Goal: Task Accomplishment & Management: Manage account settings

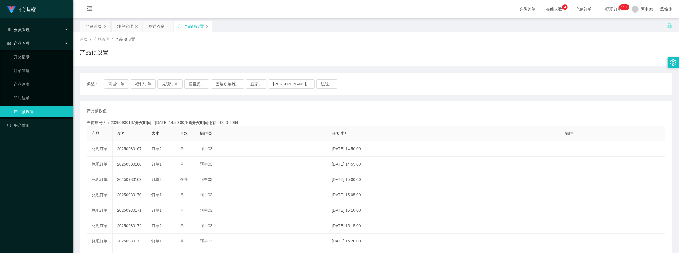
click at [42, 32] on div "会员管理" at bounding box center [36, 29] width 73 height 11
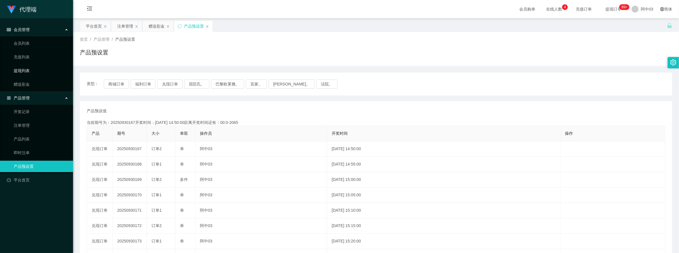
click at [28, 66] on link "提现列表" at bounding box center [41, 70] width 55 height 11
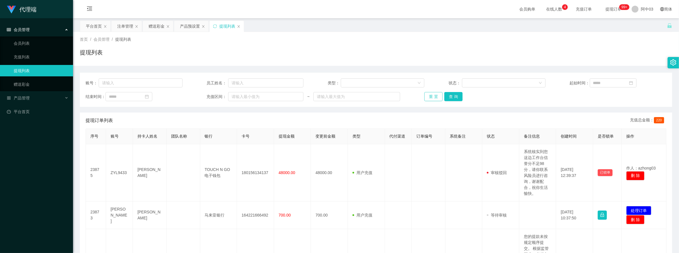
click at [429, 100] on button "重 置" at bounding box center [433, 96] width 18 height 9
click at [141, 58] on div "提现列表" at bounding box center [376, 54] width 592 height 13
click at [150, 26] on div "赠送彩金" at bounding box center [157, 26] width 16 height 11
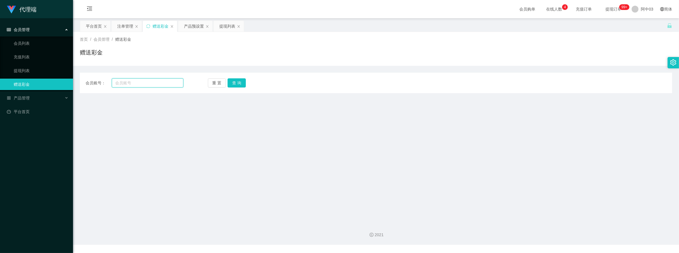
click at [134, 80] on input "text" at bounding box center [147, 82] width 71 height 9
paste input "paulyts"
type input "paulyts"
click at [230, 84] on button "查 询" at bounding box center [237, 82] width 18 height 9
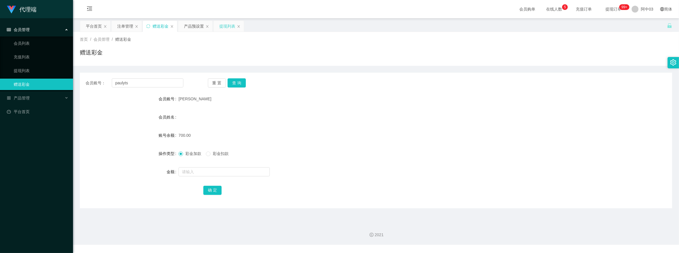
click at [221, 26] on div "提现列表" at bounding box center [227, 26] width 16 height 11
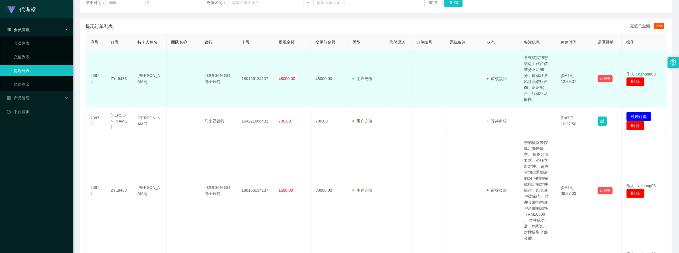
scroll to position [107, 0]
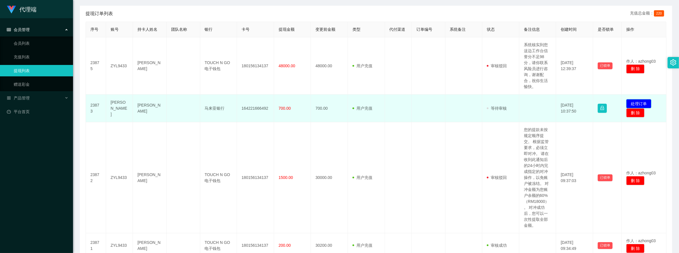
click at [635, 102] on button "处理订单" at bounding box center [638, 103] width 25 height 9
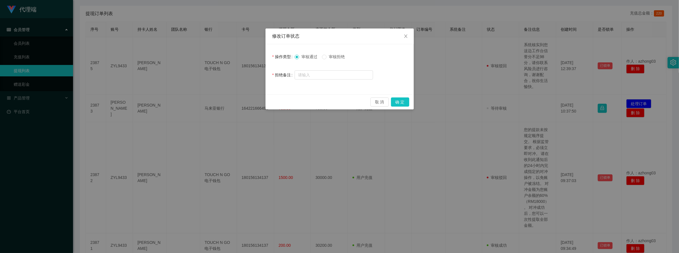
click at [339, 58] on span "审核拒绝" at bounding box center [337, 56] width 21 height 5
click at [395, 99] on button "确 定" at bounding box center [400, 102] width 18 height 9
